Goal: Transaction & Acquisition: Purchase product/service

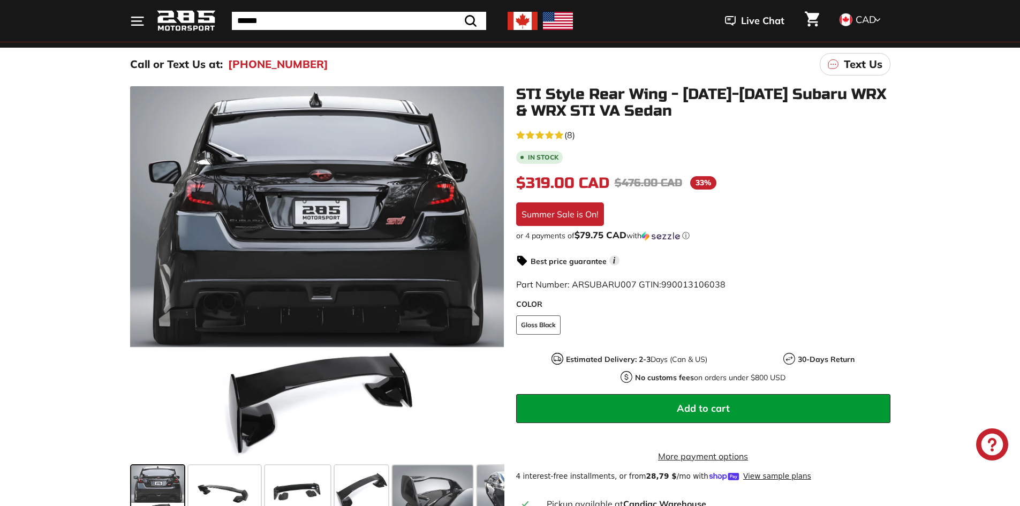
scroll to position [107, 0]
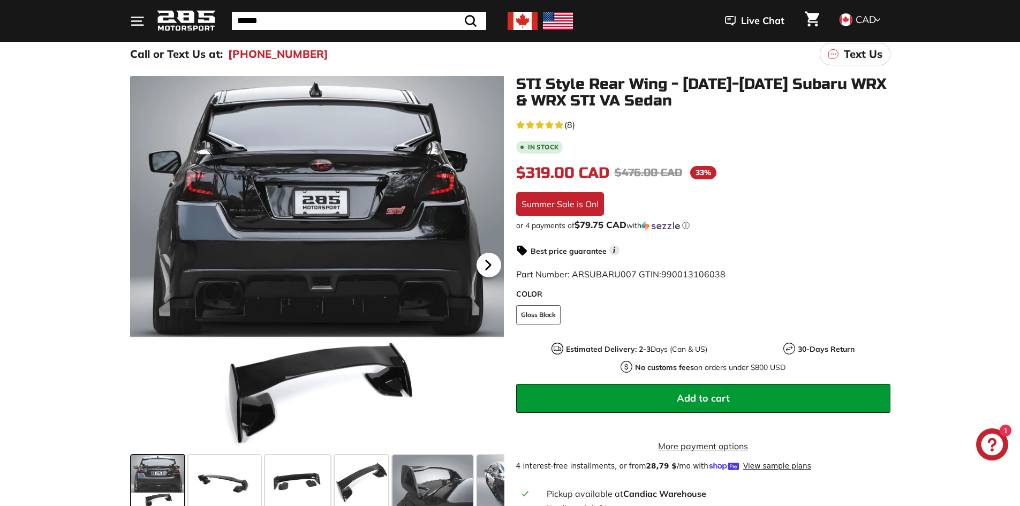
click at [489, 262] on icon at bounding box center [488, 265] width 25 height 25
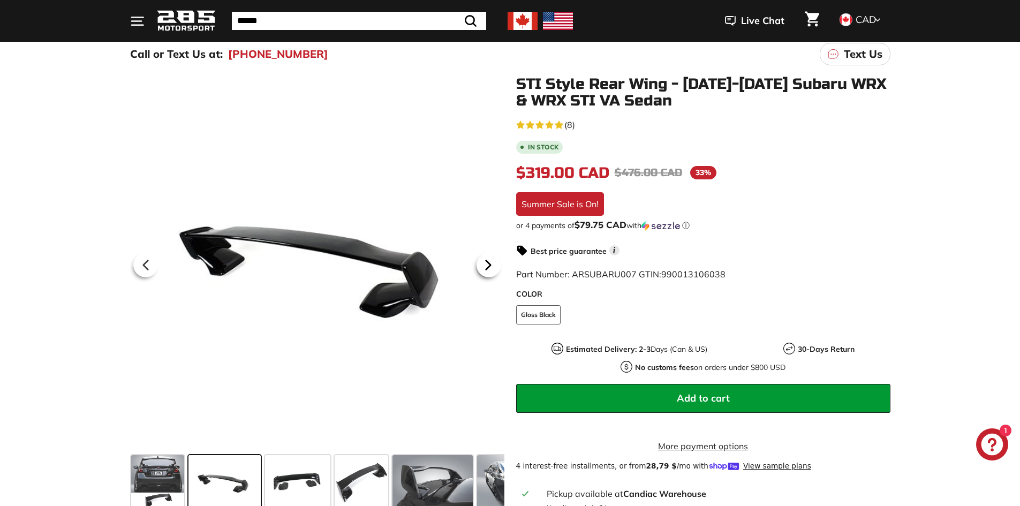
click at [489, 262] on icon at bounding box center [488, 265] width 25 height 25
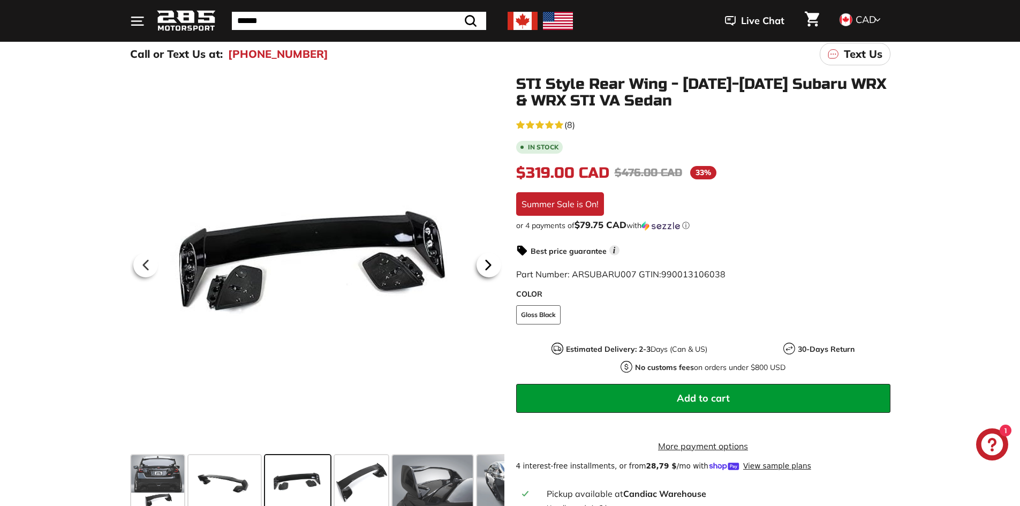
click at [489, 262] on icon at bounding box center [488, 265] width 25 height 25
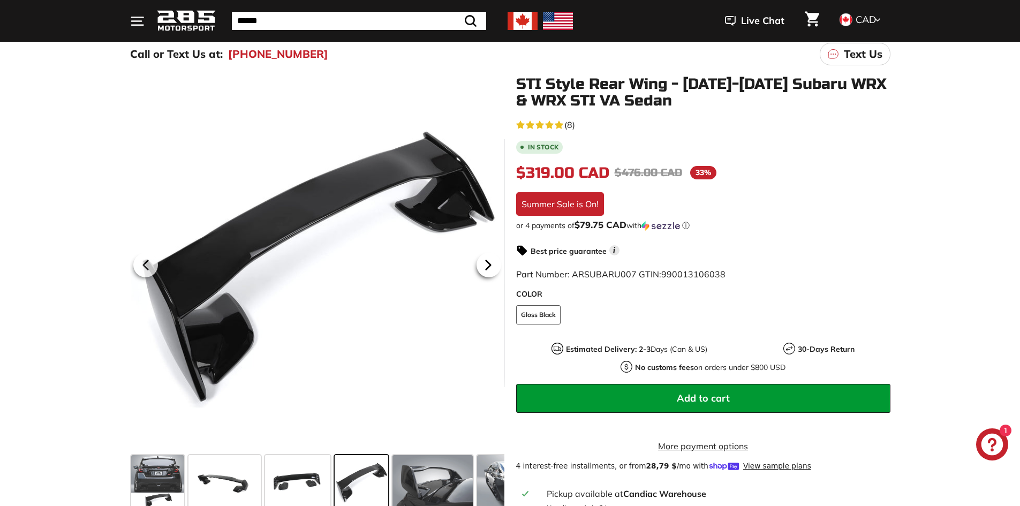
click at [489, 262] on icon at bounding box center [488, 265] width 25 height 25
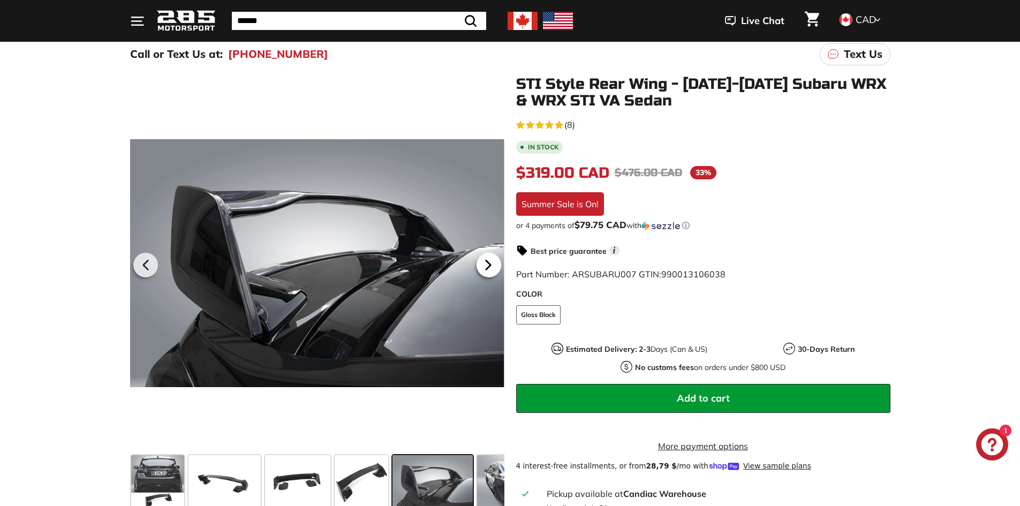
click at [489, 262] on icon at bounding box center [488, 265] width 25 height 25
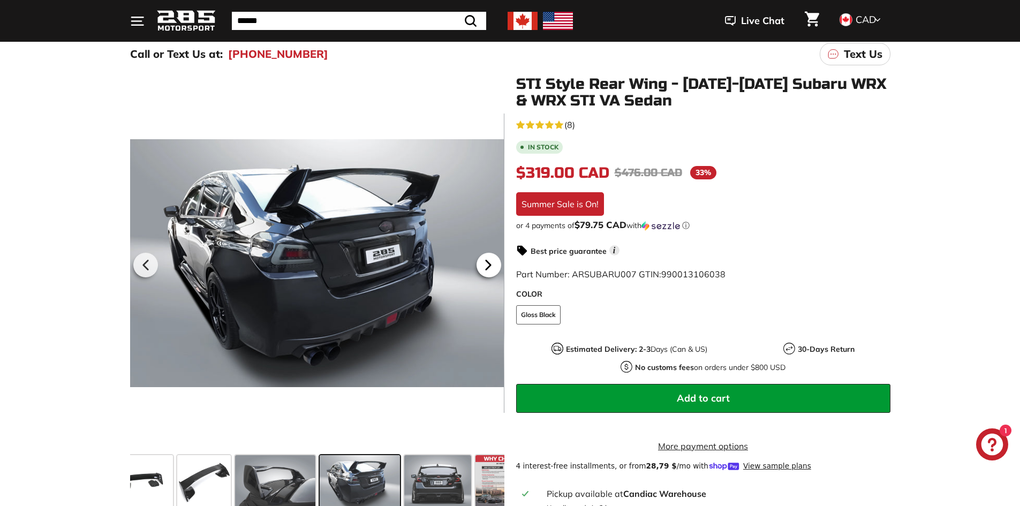
scroll to position [0, 184]
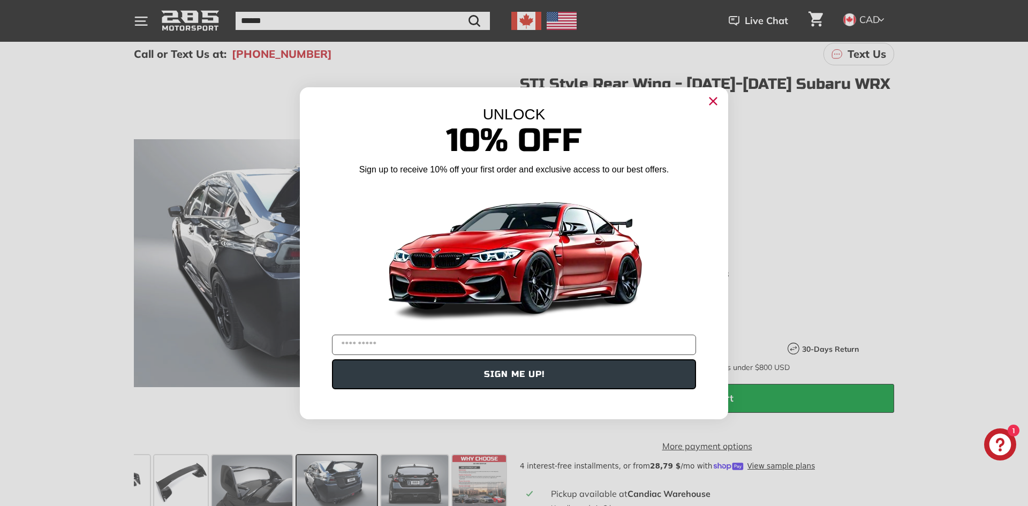
click at [711, 98] on icon "Close dialog" at bounding box center [713, 100] width 7 height 7
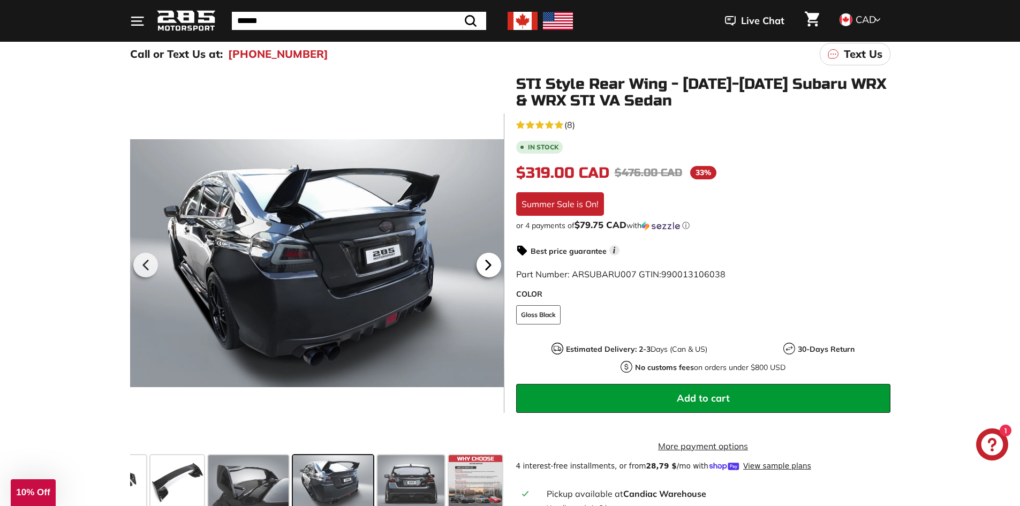
click at [492, 265] on icon at bounding box center [488, 265] width 25 height 25
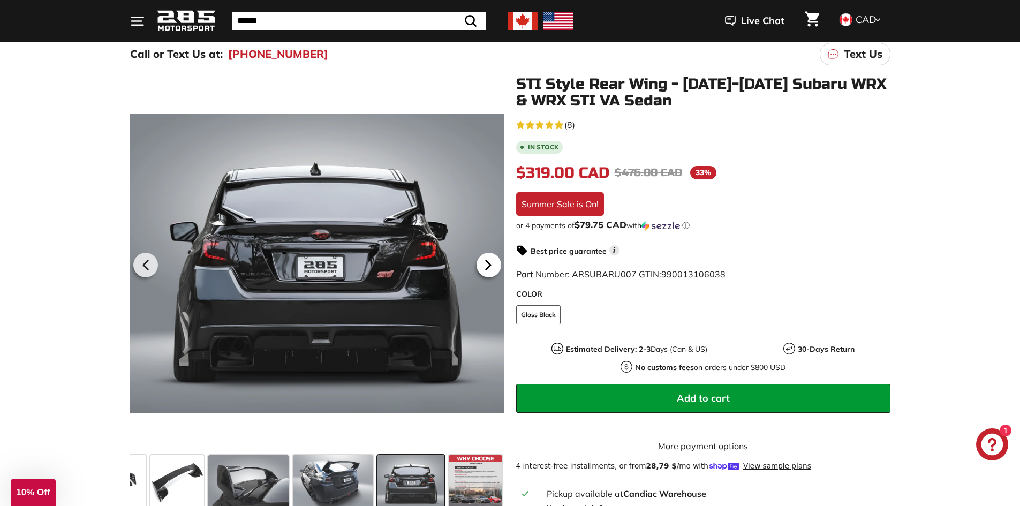
click at [492, 265] on icon at bounding box center [488, 265] width 25 height 25
